Goal: Task Accomplishment & Management: Complete application form

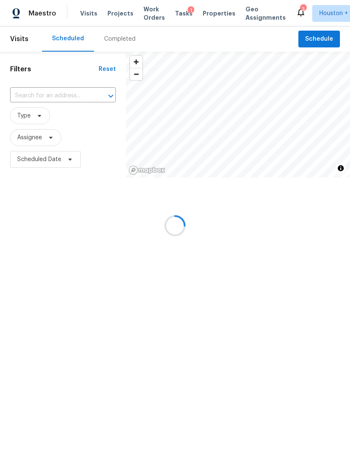
click at [329, 37] on div at bounding box center [175, 225] width 350 height 451
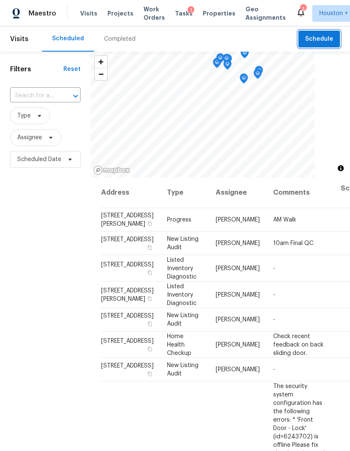
click at [328, 37] on span "Schedule" at bounding box center [319, 39] width 28 height 10
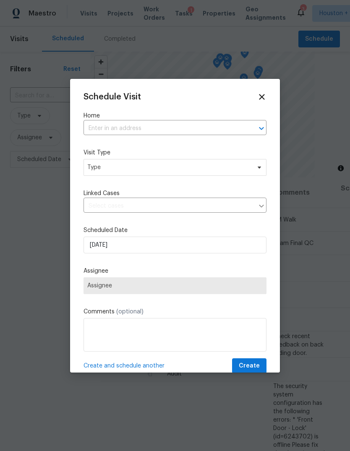
click at [223, 129] on input "text" at bounding box center [164, 128] width 160 height 13
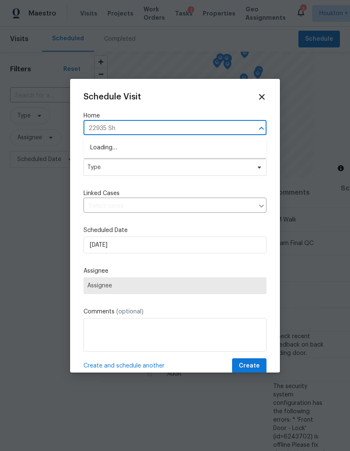
type input "22935 She"
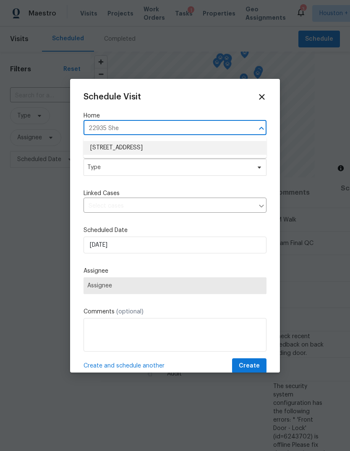
click at [232, 150] on li "22935 Sherioaks Ln, Spring, TX 77389" at bounding box center [175, 148] width 183 height 14
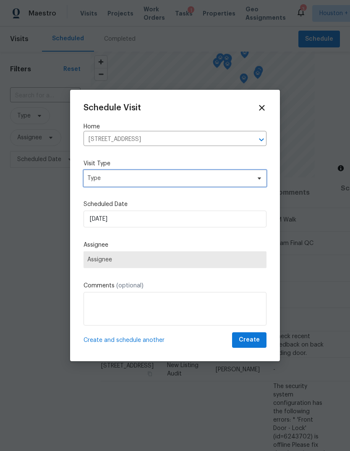
click at [244, 183] on span "Type" at bounding box center [168, 178] width 163 height 8
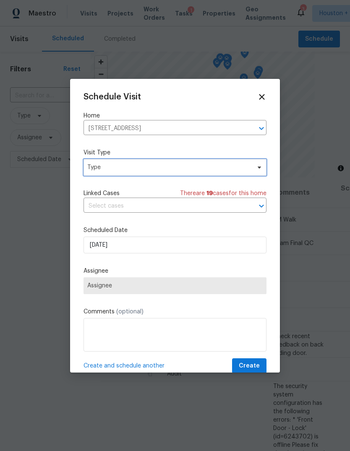
click at [257, 172] on span "Type" at bounding box center [175, 167] width 183 height 17
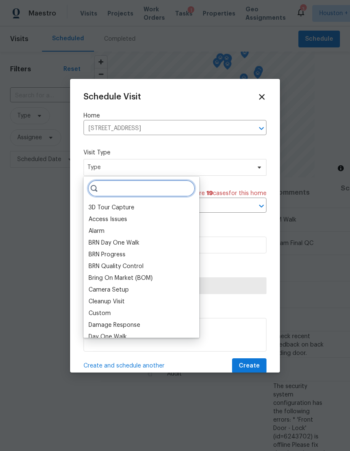
click at [184, 191] on input "search" at bounding box center [142, 188] width 108 height 17
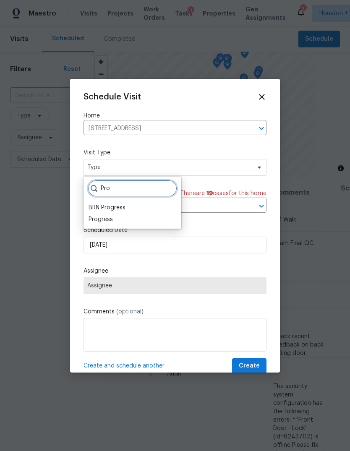
type input "Pro"
click at [110, 216] on div "Progress" at bounding box center [101, 219] width 24 height 8
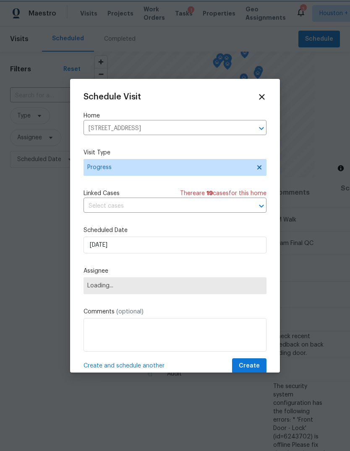
click at [154, 288] on span "Loading..." at bounding box center [175, 286] width 176 height 7
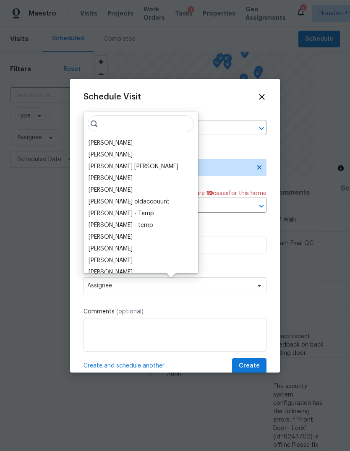
click at [148, 118] on input "search" at bounding box center [141, 123] width 106 height 17
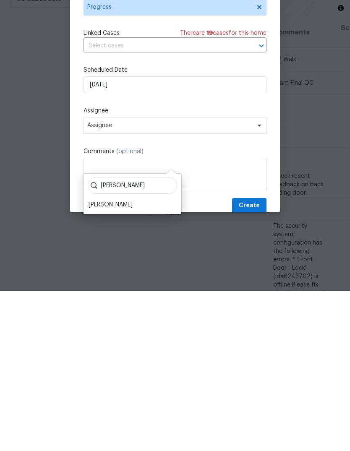
scroll to position [31, 0]
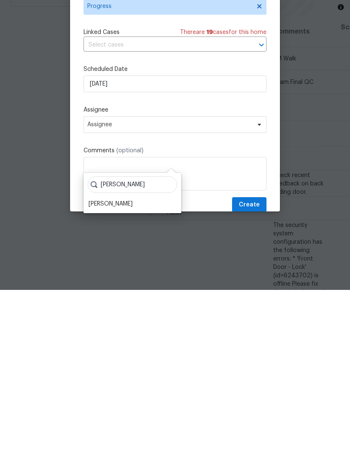
type input "Steve"
click at [124, 361] on div "[PERSON_NAME]" at bounding box center [111, 365] width 44 height 8
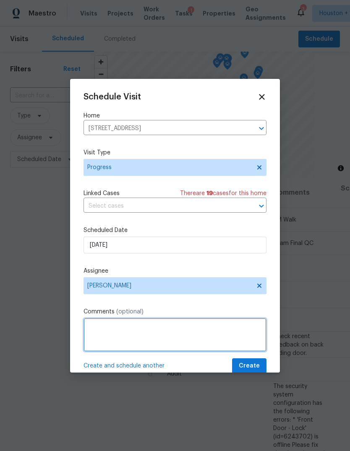
click at [253, 352] on textarea at bounding box center [175, 335] width 183 height 34
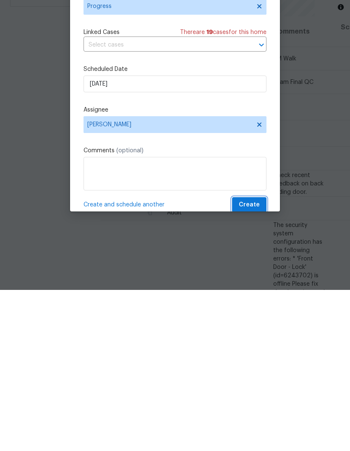
click at [249, 361] on span "Create" at bounding box center [249, 366] width 21 height 10
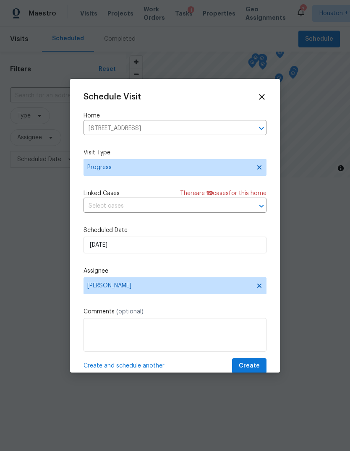
scroll to position [0, 0]
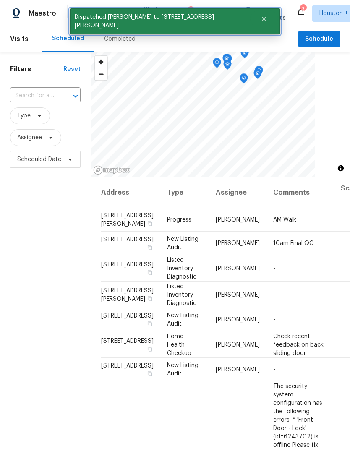
click at [261, 16] on icon "Close" at bounding box center [264, 19] width 7 height 7
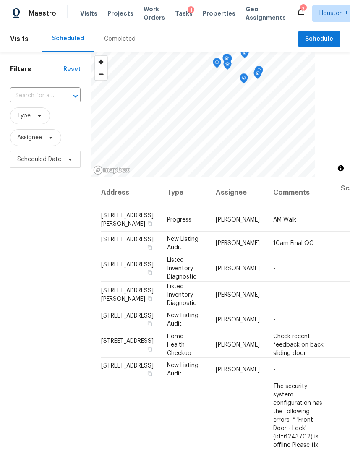
click at [114, 16] on span "Projects" at bounding box center [121, 13] width 26 height 8
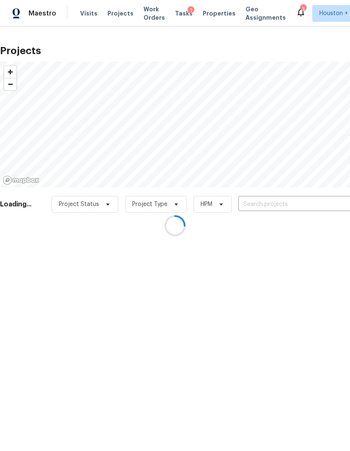
click at [331, 206] on div at bounding box center [175, 225] width 350 height 451
click at [336, 193] on div at bounding box center [175, 225] width 350 height 451
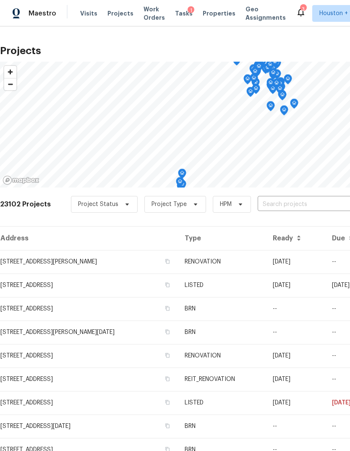
click at [327, 202] on input "text" at bounding box center [306, 204] width 96 height 13
type input "22935 She"
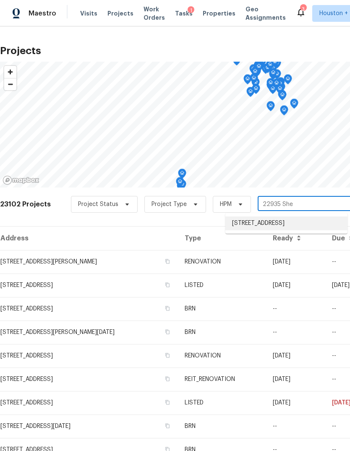
click at [328, 223] on li "22935 Sherioaks Ln, Spring, TX 77389" at bounding box center [287, 224] width 122 height 14
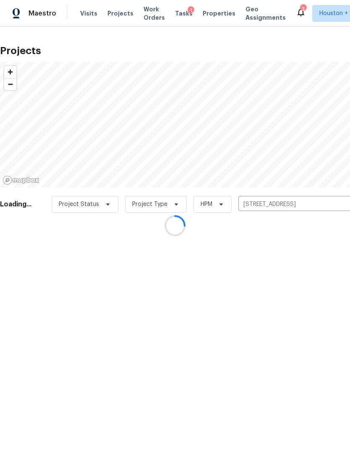
click at [18, 265] on div at bounding box center [175, 225] width 350 height 451
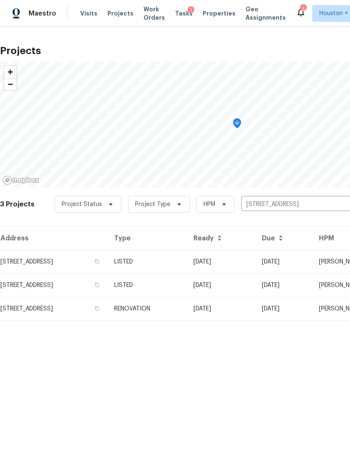
click at [28, 274] on td "22935 Sherioaks Ln, Spring, TX 77389" at bounding box center [54, 286] width 108 height 24
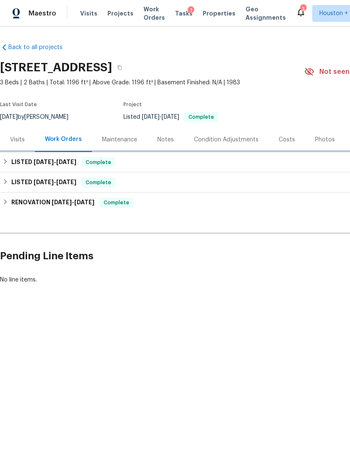
click at [13, 163] on h6 "LISTED 8/7/25 - 8/15/25" at bounding box center [43, 162] width 65 height 10
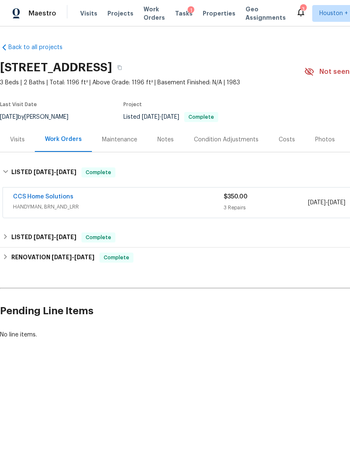
click at [20, 199] on link "CCS Home Solutions" at bounding box center [43, 197] width 60 height 6
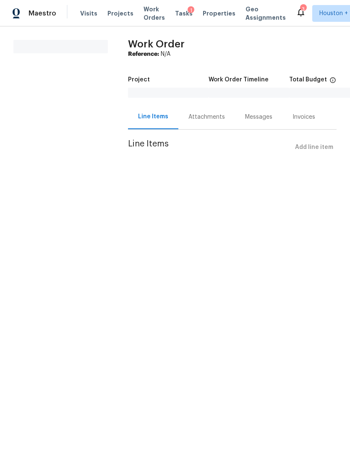
click at [204, 119] on div "Attachments" at bounding box center [207, 117] width 37 height 8
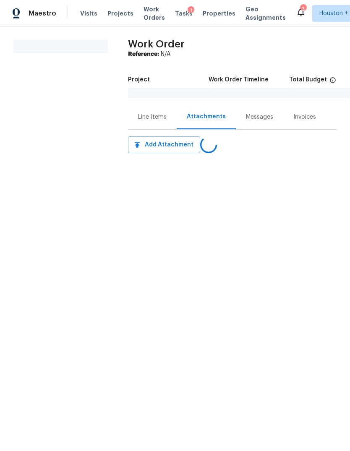
click at [150, 126] on div "Line Items" at bounding box center [152, 117] width 49 height 25
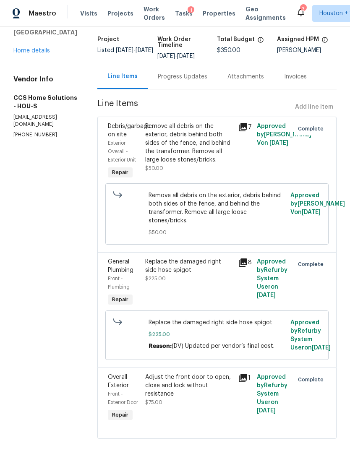
scroll to position [50, 0]
click at [179, 76] on div "Progress Updates" at bounding box center [183, 77] width 50 height 8
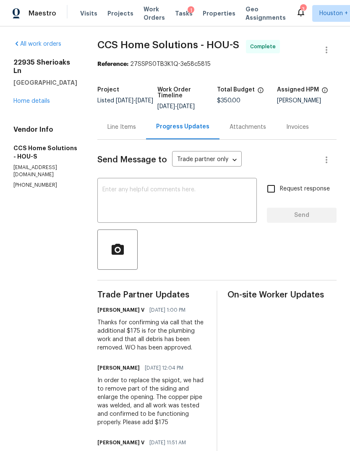
click at [18, 98] on link "Home details" at bounding box center [31, 101] width 37 height 6
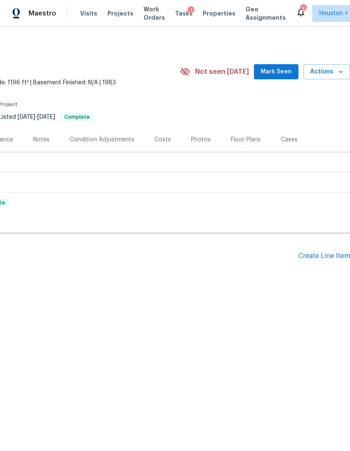
click at [293, 341] on html "Maestro Visits Projects Work Orders Tasks 1 Properties Geo Assignments 3 Housto…" at bounding box center [175, 170] width 350 height 341
click at [330, 257] on div "Create Line Item" at bounding box center [325, 256] width 52 height 8
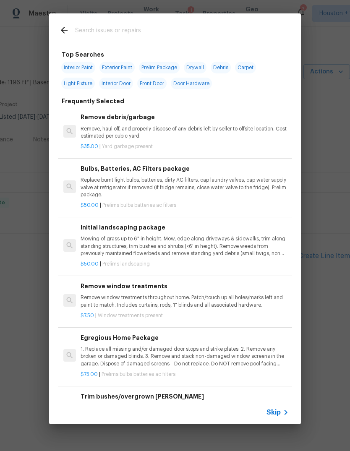
click at [280, 415] on span "Skip" at bounding box center [274, 413] width 14 height 8
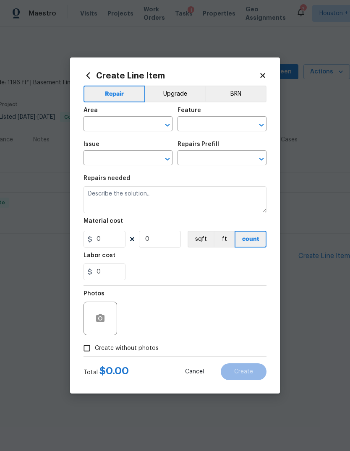
click at [124, 126] on input "text" at bounding box center [117, 124] width 66 height 13
type input "exy"
click at [127, 128] on input "text" at bounding box center [117, 124] width 66 height 13
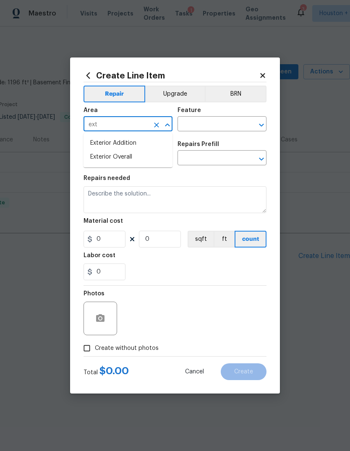
click at [118, 156] on li "Exterior Overall" at bounding box center [128, 157] width 89 height 14
type input "Exterior Overall"
click at [214, 130] on input "text" at bounding box center [211, 124] width 66 height 13
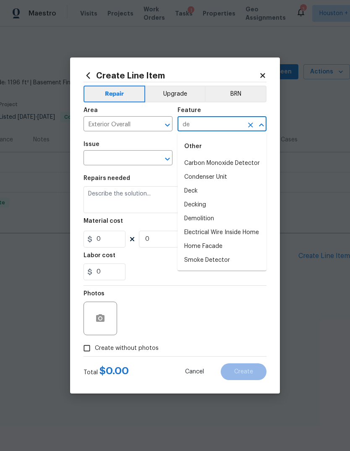
type input "d"
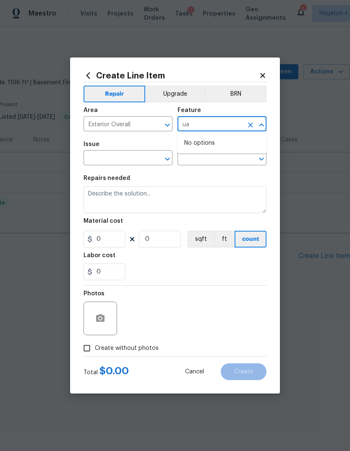
type input "u"
click at [224, 191] on li "Yard maintenance" at bounding box center [222, 191] width 89 height 14
type input "Yard maintenance"
click at [117, 155] on input "text" at bounding box center [117, 158] width 66 height 13
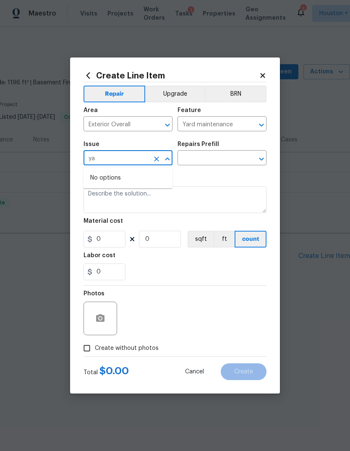
type input "y"
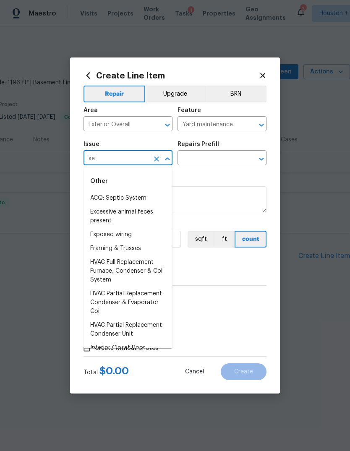
type input "s"
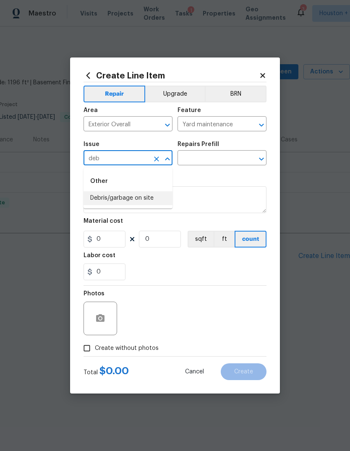
click at [132, 194] on li "Debris/garbage on site" at bounding box center [128, 199] width 89 height 14
type input "Debris/garbage on site"
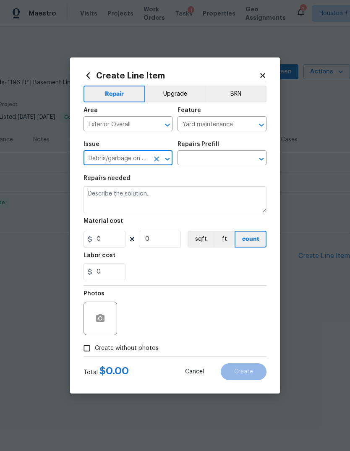
click at [221, 153] on input "text" at bounding box center [211, 158] width 66 height 13
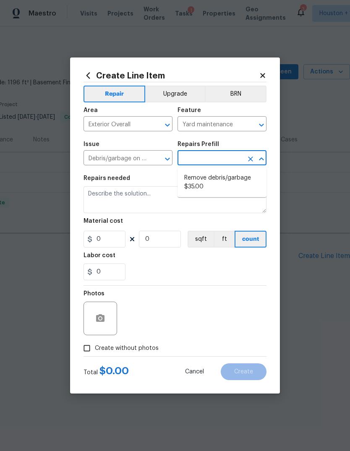
click at [228, 183] on li "Remove debris/garbage $35.00" at bounding box center [222, 182] width 89 height 23
type input "Remove debris/garbage $35.00"
type textarea "Remove, haul off, and properly dispose of any debris left by seller to offsite …"
type input "1"
type input "35"
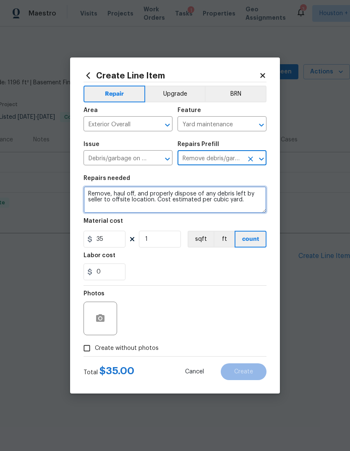
click at [198, 198] on textarea "Remove, haul off, and properly dispose of any debris left by seller to offsite …" at bounding box center [175, 199] width 183 height 27
click at [197, 198] on textarea "Remove, haul off, and properly dispose of any debris left by seller to offsite …" at bounding box center [175, 199] width 183 height 27
click at [108, 201] on textarea "Remove, haul off, and properly dispose of any debris left by seller to offsite …" at bounding box center [175, 199] width 183 height 27
click at [118, 197] on textarea "Remove, haul off, and properly dispose of any debris left by seller to offsite …" at bounding box center [175, 199] width 183 height 27
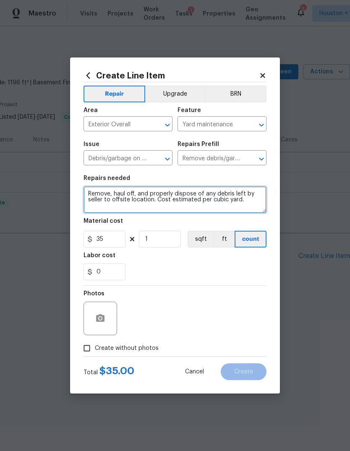
click at [118, 197] on textarea "Remove, haul off, and properly dispose of any debris left by seller to offsite …" at bounding box center [175, 199] width 183 height 27
type textarea "*REWORK* There is still debris on the side of the home, behind the fence, left …"
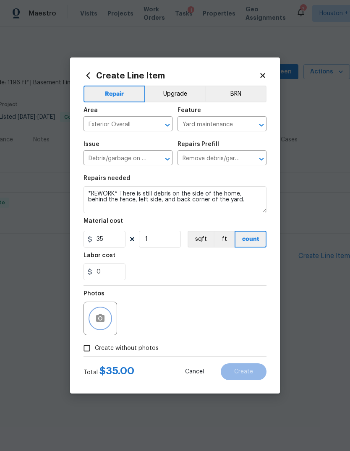
click at [95, 317] on icon "button" at bounding box center [100, 319] width 10 height 10
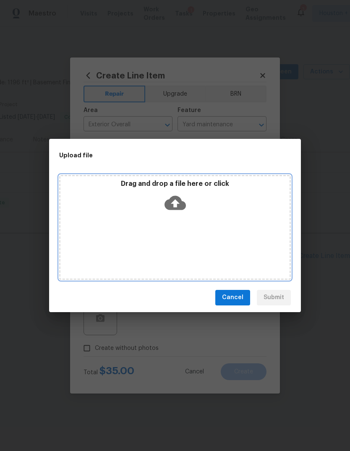
click at [232, 242] on div "Drag and drop a file here or click" at bounding box center [175, 227] width 232 height 105
click at [127, 227] on div "Drag and drop a file here or click" at bounding box center [175, 227] width 232 height 105
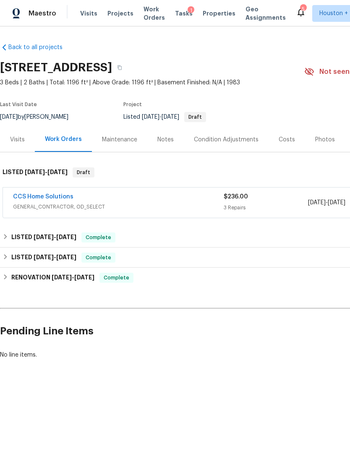
click at [30, 199] on link "CCS Home Solutions" at bounding box center [43, 197] width 60 height 6
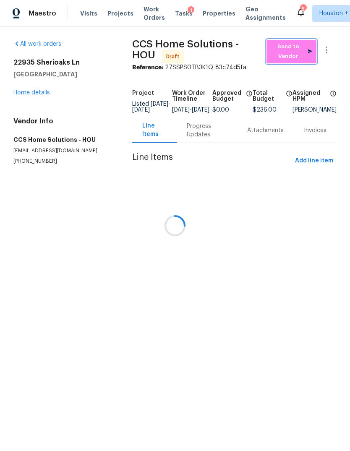
click at [296, 50] on span "Send to Vendor" at bounding box center [292, 51] width 42 height 19
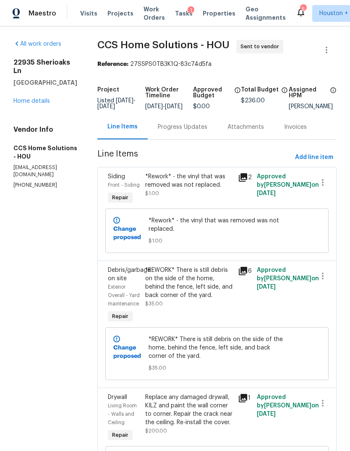
scroll to position [-1, 0]
